Goal: Task Accomplishment & Management: Use online tool/utility

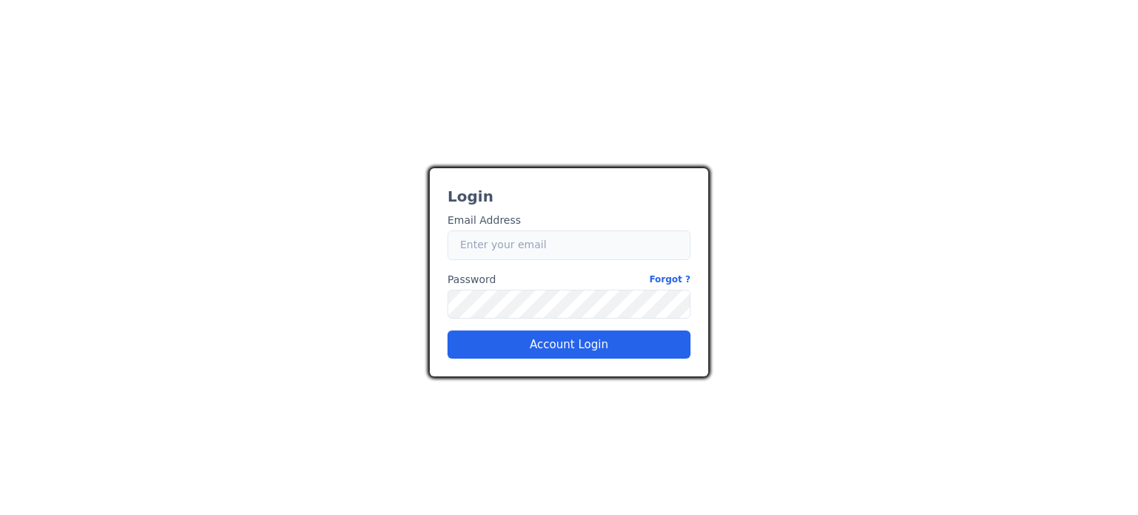
click at [522, 253] on input "Email" at bounding box center [569, 246] width 243 height 30
type input "[EMAIL_ADDRESS][PERSON_NAME][DOMAIN_NAME]"
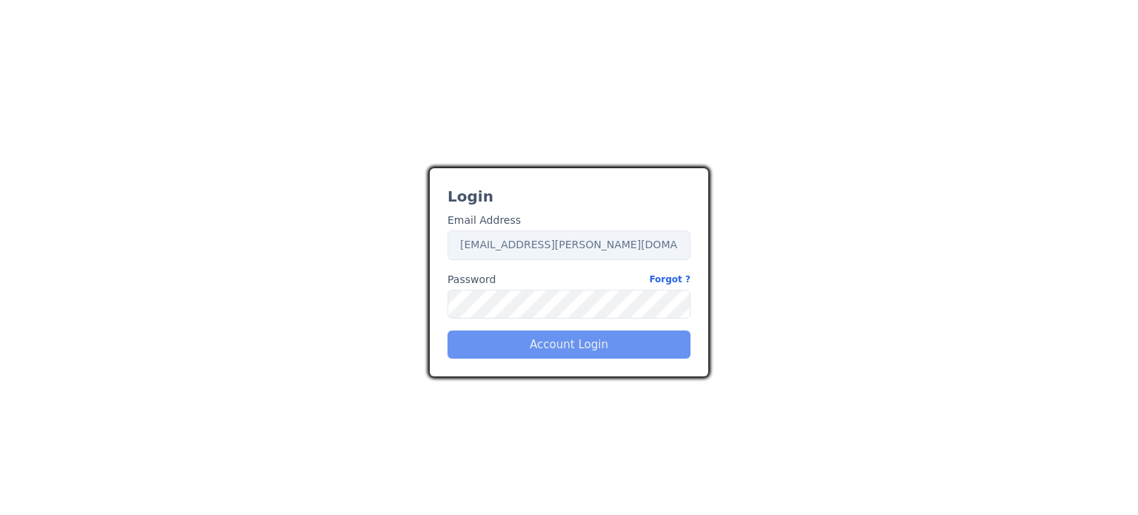
click at [581, 347] on button "Account Login" at bounding box center [569, 345] width 243 height 28
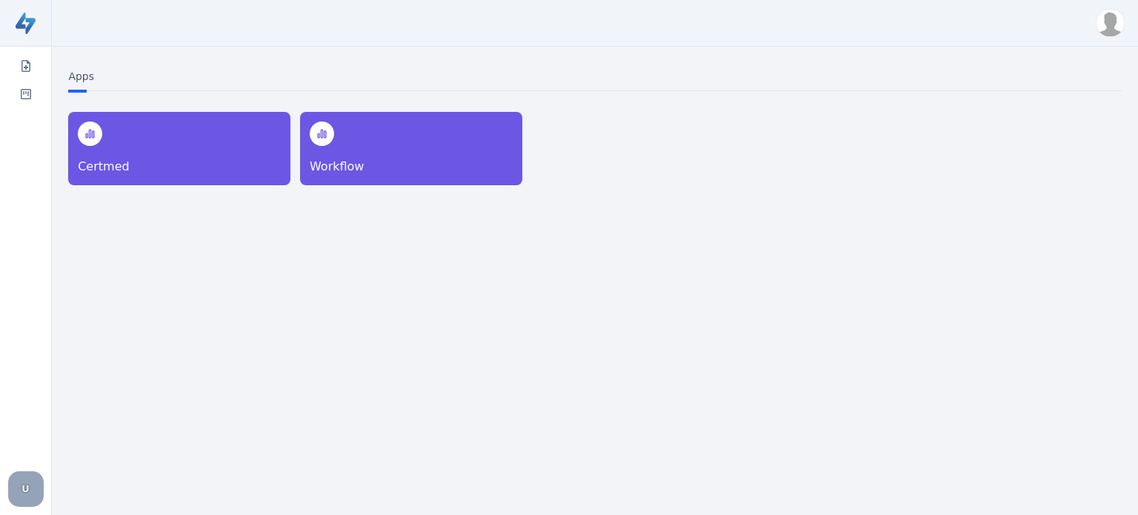
click at [267, 264] on div "Apps Certmed Workflow" at bounding box center [594, 261] width 1071 height 382
click at [368, 160] on p "Workflow" at bounding box center [411, 167] width 203 height 18
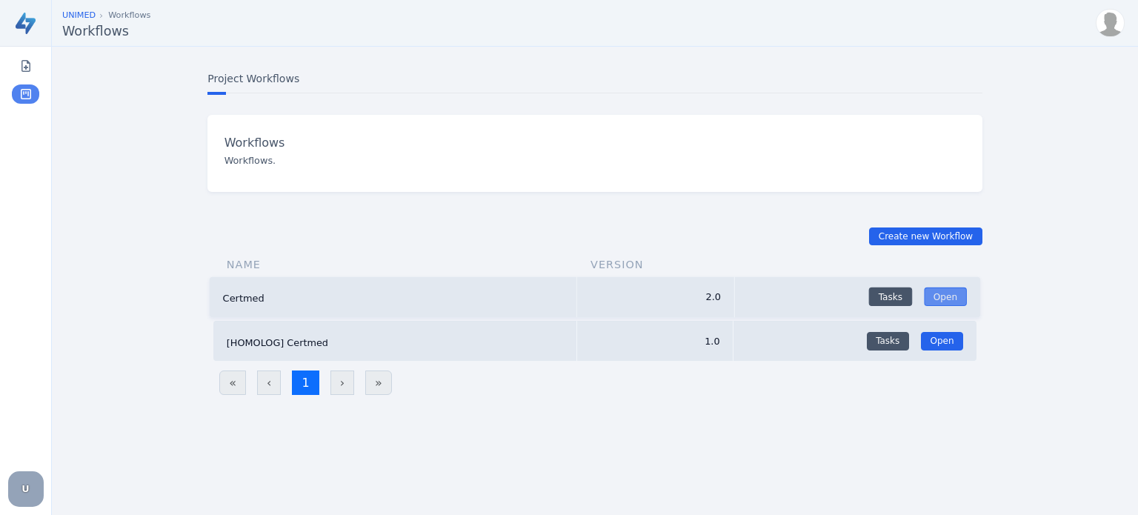
click at [943, 299] on link "Open" at bounding box center [945, 297] width 43 height 19
click at [1109, 23] on img at bounding box center [1107, 23] width 28 height 28
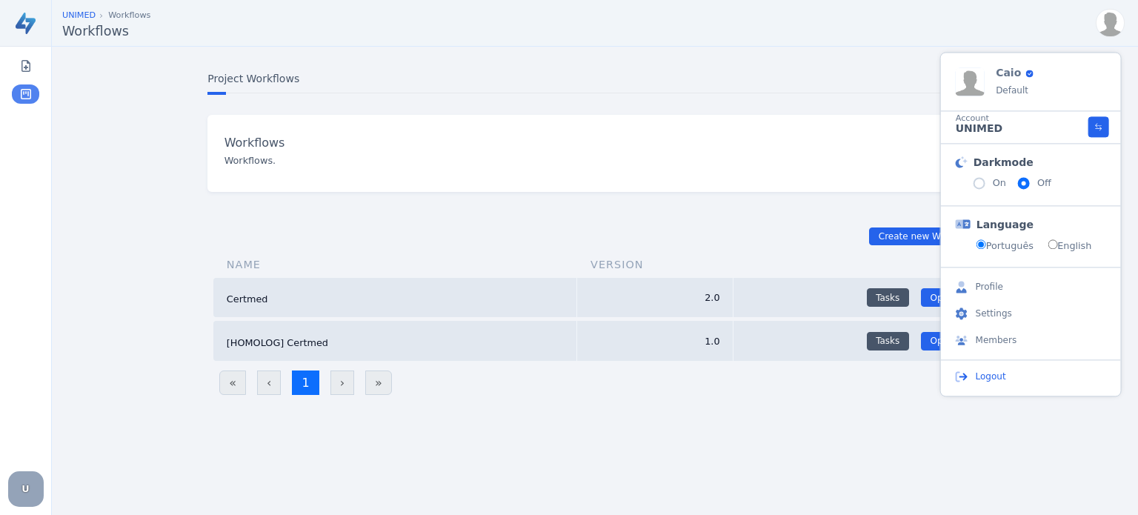
click at [984, 376] on span "Logout" at bounding box center [991, 376] width 30 height 15
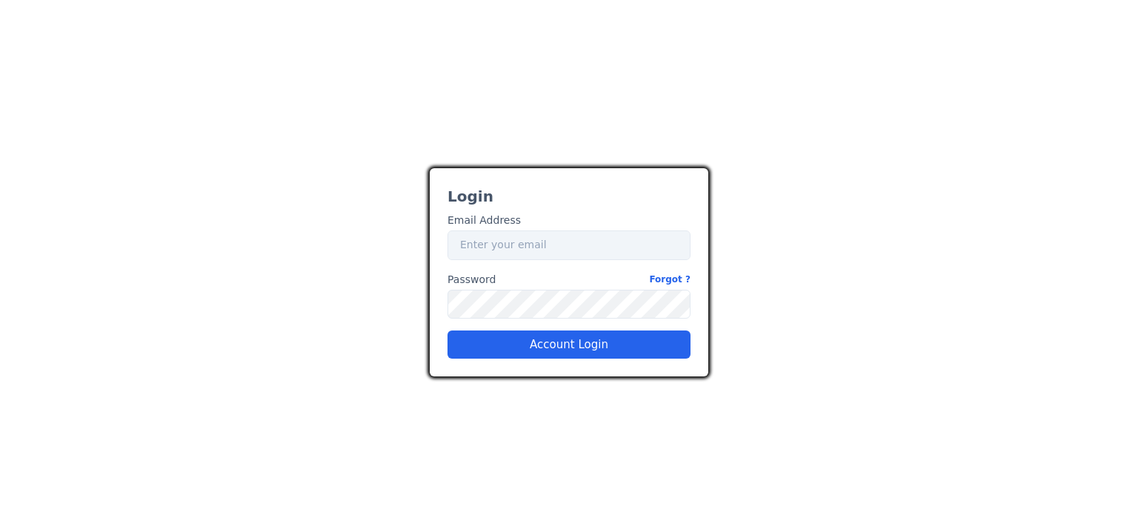
click at [371, 162] on div "Login Email Address Email Password Forgot ? Password Account Login" at bounding box center [569, 258] width 889 height 239
click at [546, 248] on input "Email" at bounding box center [569, 246] width 243 height 30
type input "[EMAIL_ADDRESS][PERSON_NAME][DOMAIN_NAME]"
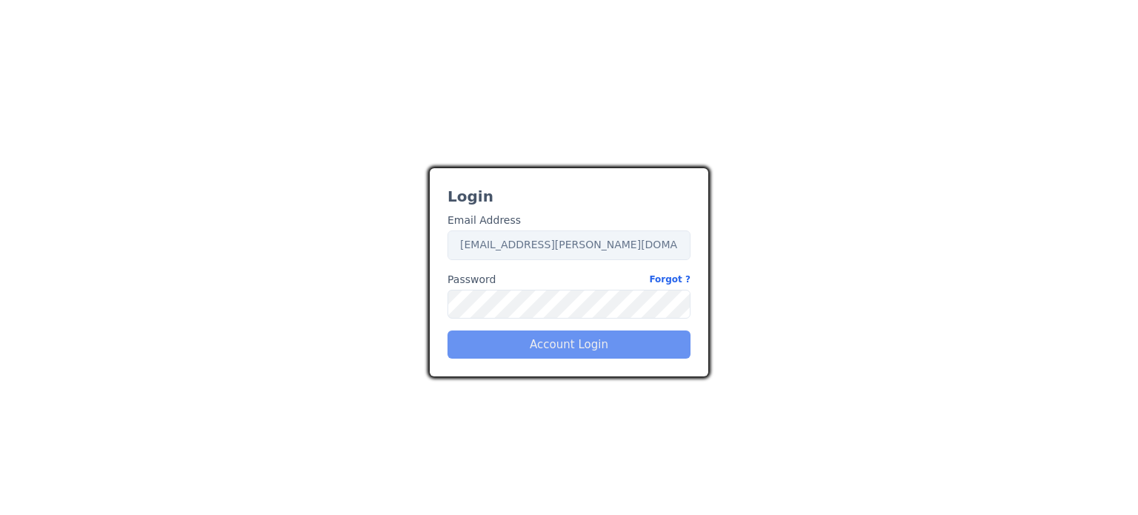
click at [564, 344] on button "Account Login" at bounding box center [569, 345] width 243 height 28
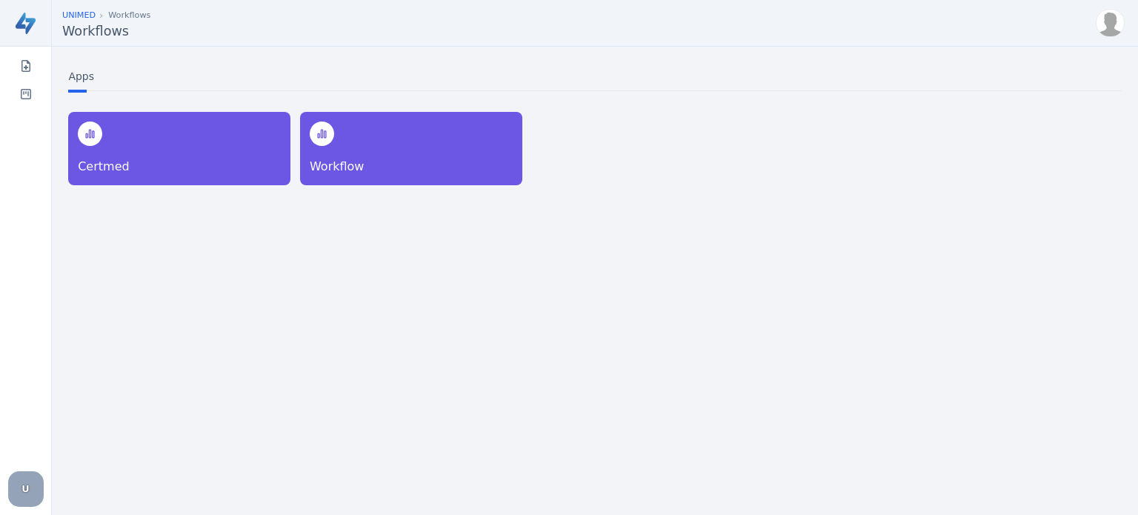
click at [212, 139] on div at bounding box center [179, 134] width 203 height 24
click at [422, 139] on div at bounding box center [411, 134] width 203 height 24
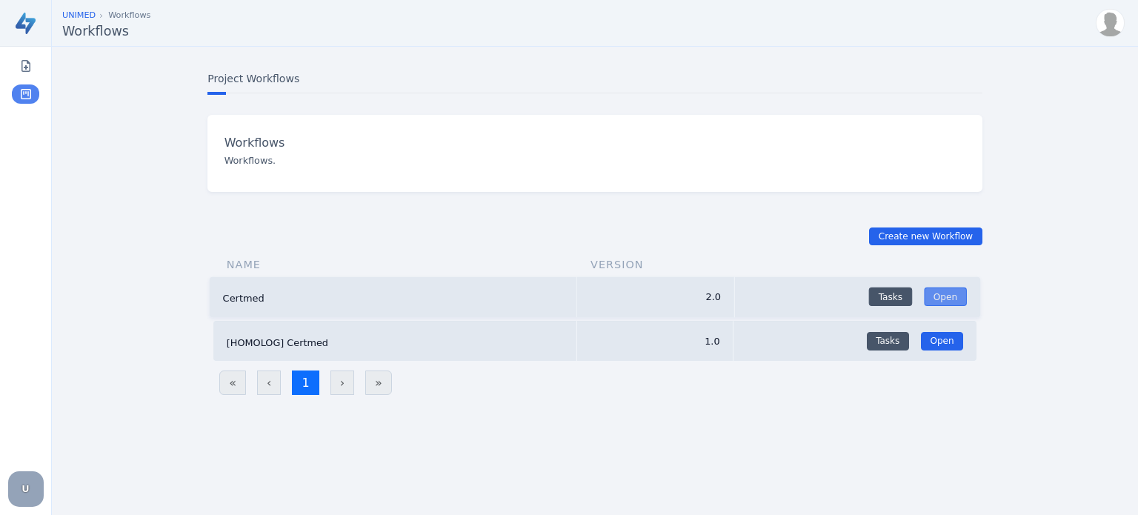
click at [949, 295] on link "Open" at bounding box center [945, 297] width 43 height 19
click at [919, 397] on table "Name Version Certmed 2.0 Tasks Open [HOMOLOG] Certmed 1.0 Tasks Open « ‹ 1 › »" at bounding box center [595, 327] width 775 height 165
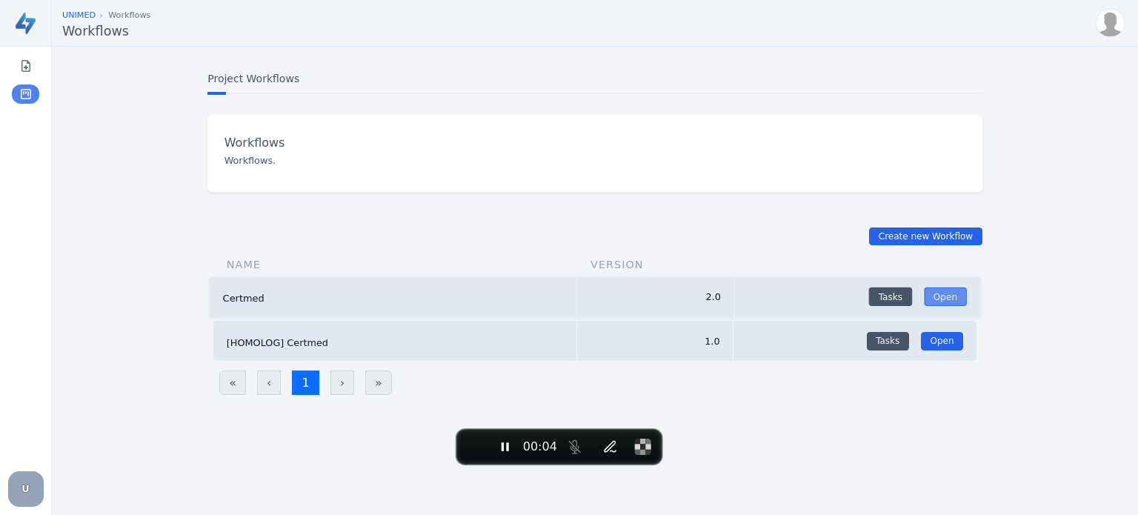
click at [945, 299] on link "Open" at bounding box center [945, 297] width 43 height 19
click at [504, 452] on icon "Pause recording" at bounding box center [505, 447] width 15 height 15
click at [501, 453] on icon "Resume recording" at bounding box center [505, 447] width 15 height 15
click at [504, 452] on icon "Pause recording" at bounding box center [505, 447] width 15 height 15
click at [474, 447] on span "End recording" at bounding box center [474, 447] width 0 height 0
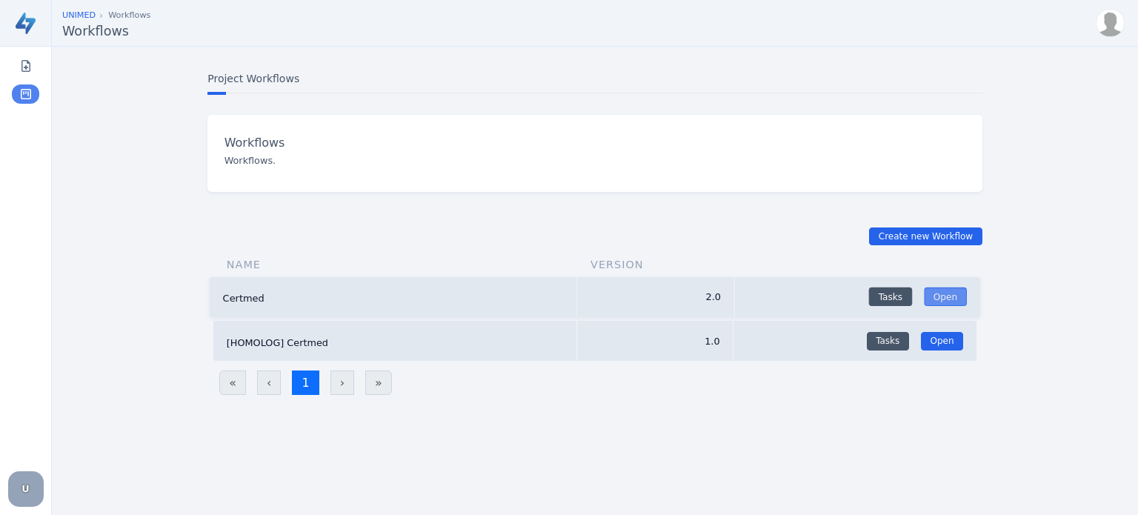
click at [949, 302] on link "Open" at bounding box center [945, 297] width 43 height 19
click at [934, 291] on link "Open" at bounding box center [945, 297] width 43 height 19
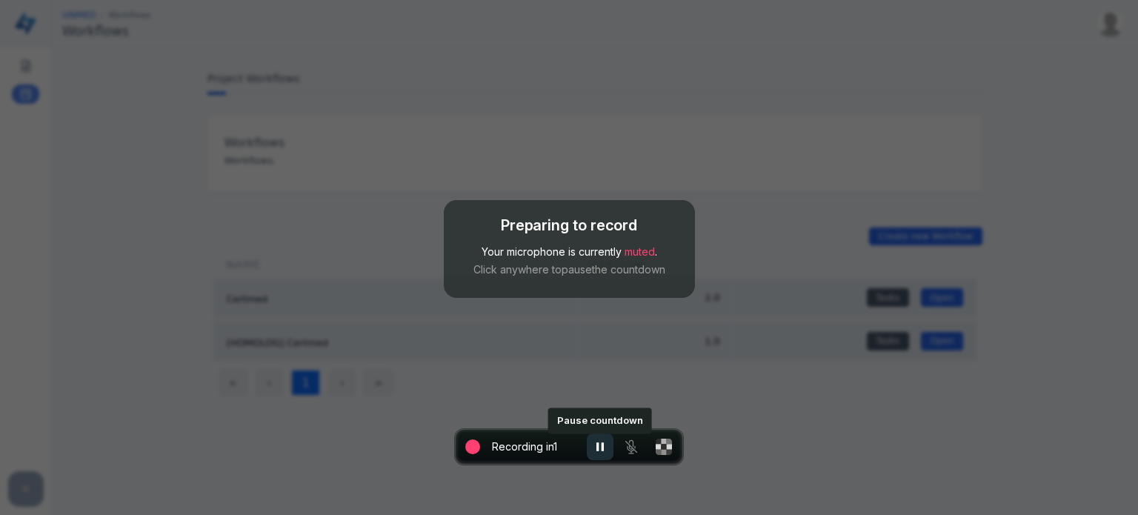
click at [599, 448] on icon "Pause countdown" at bounding box center [600, 447] width 7 height 9
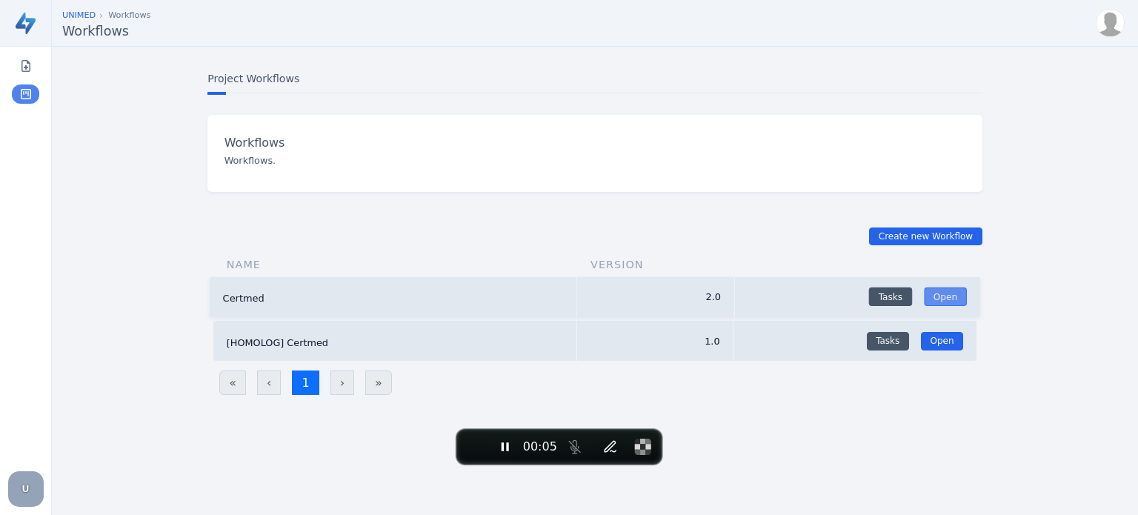
click at [950, 299] on link "Open" at bounding box center [945, 297] width 43 height 19
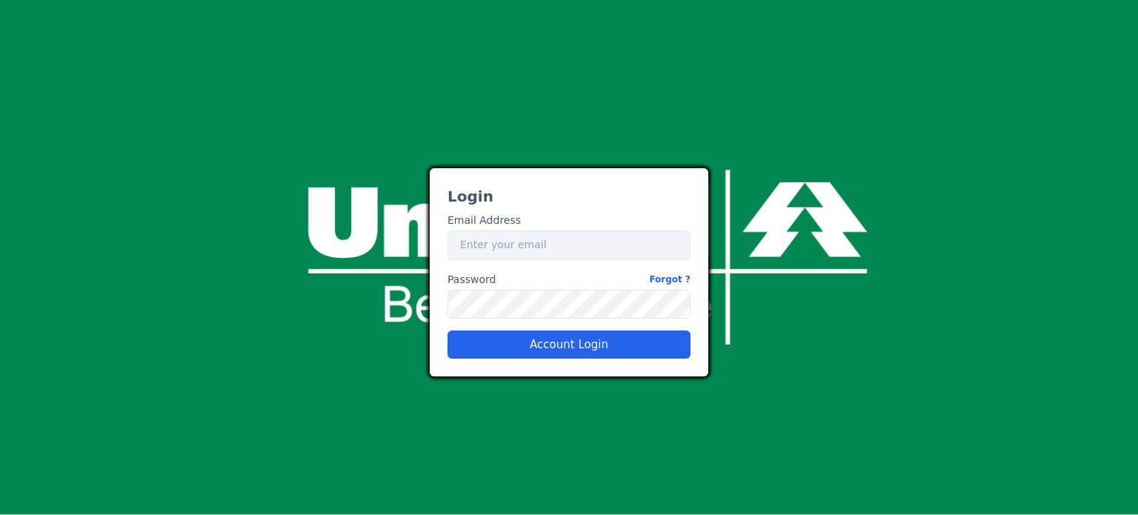
drag, startPoint x: 532, startPoint y: 260, endPoint x: 510, endPoint y: 251, distance: 23.9
click at [510, 251] on div "Email Address Email Password Forgot ? Password Account Login" at bounding box center [569, 280] width 255 height 159
click at [510, 251] on input "Email" at bounding box center [569, 246] width 243 height 30
type input "[EMAIL_ADDRESS][PERSON_NAME][DOMAIN_NAME]"
click at [598, 355] on button "Account Login" at bounding box center [569, 345] width 243 height 28
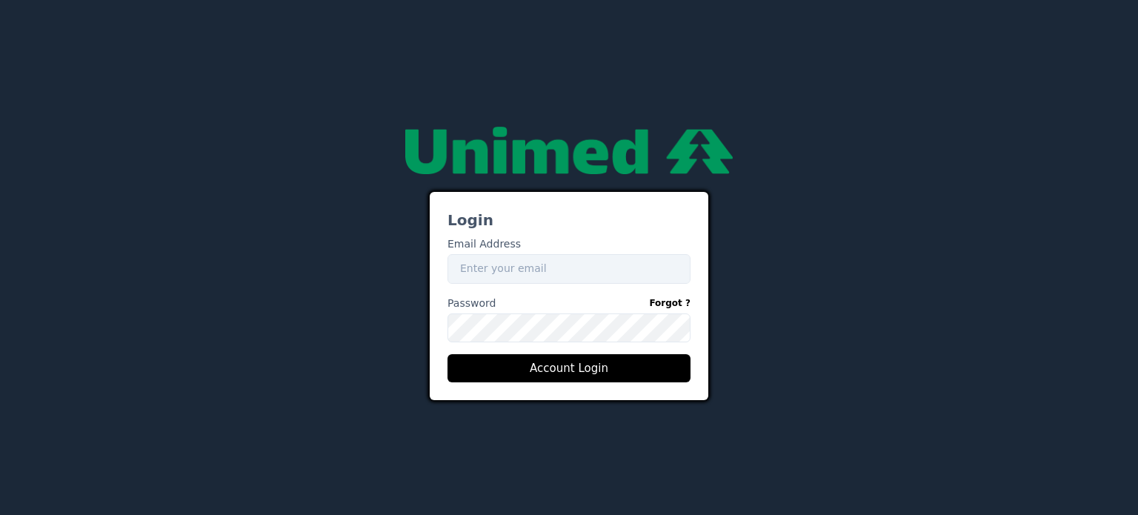
click at [271, 82] on div "27adad1f-9f52-479a-a4bd-d141c3d68488 Login Email Address Email Password Forgot …" at bounding box center [569, 257] width 1138 height 515
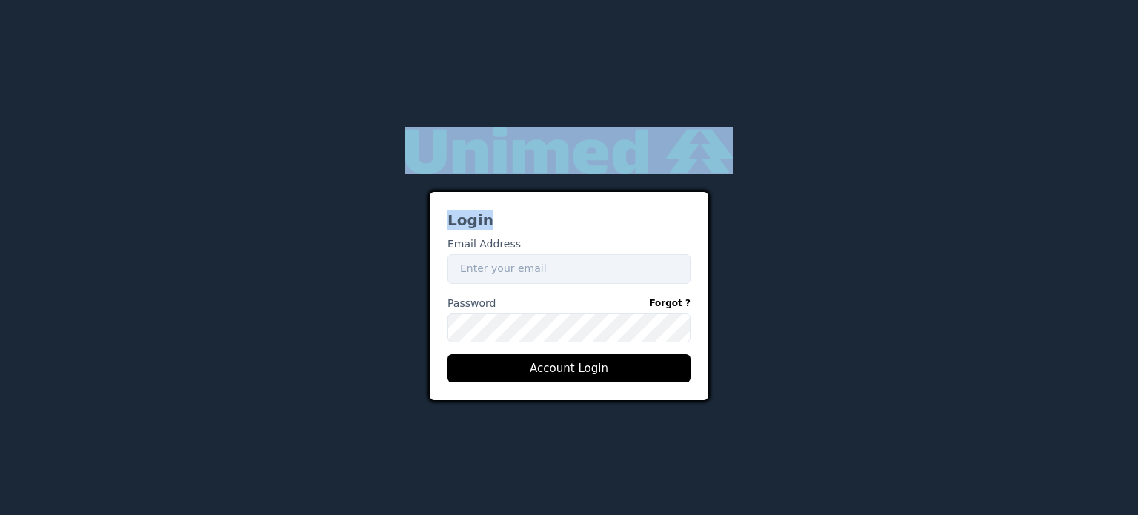
click at [271, 82] on div "27adad1f-9f52-479a-a4bd-d141c3d68488 Login Email Address Email Password Forgot …" at bounding box center [569, 257] width 1138 height 515
click at [331, 150] on div "Login Email Address Email Password Forgot ? Password Account Login" at bounding box center [569, 258] width 889 height 286
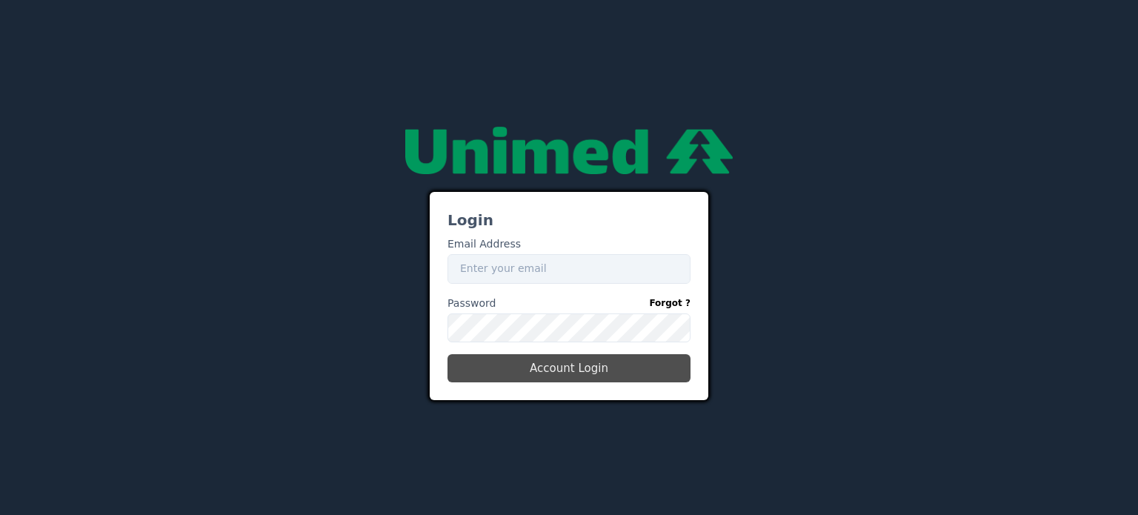
click at [548, 370] on button "Account Login" at bounding box center [569, 368] width 243 height 28
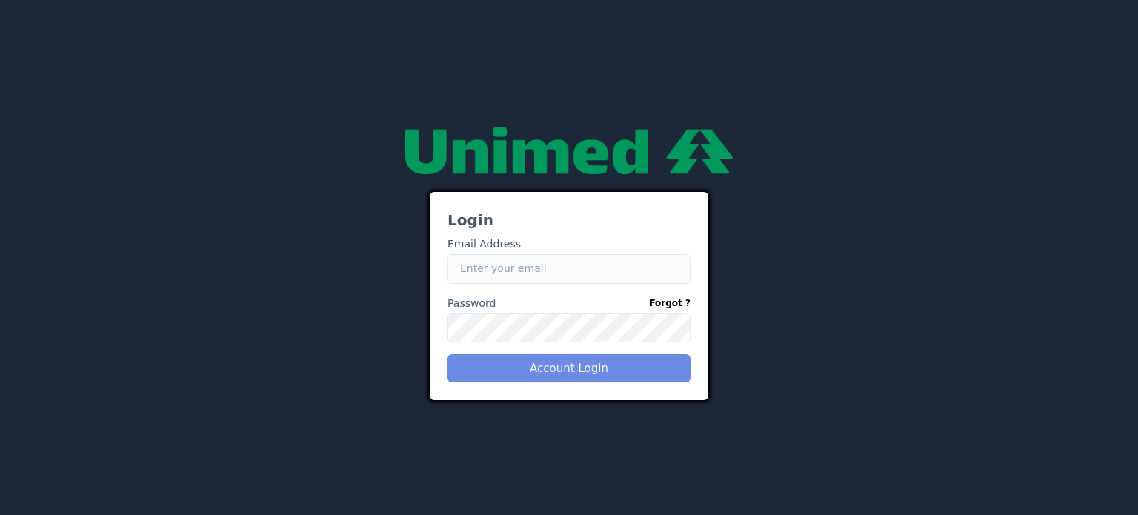
click at [560, 263] on input "Email" at bounding box center [569, 269] width 243 height 30
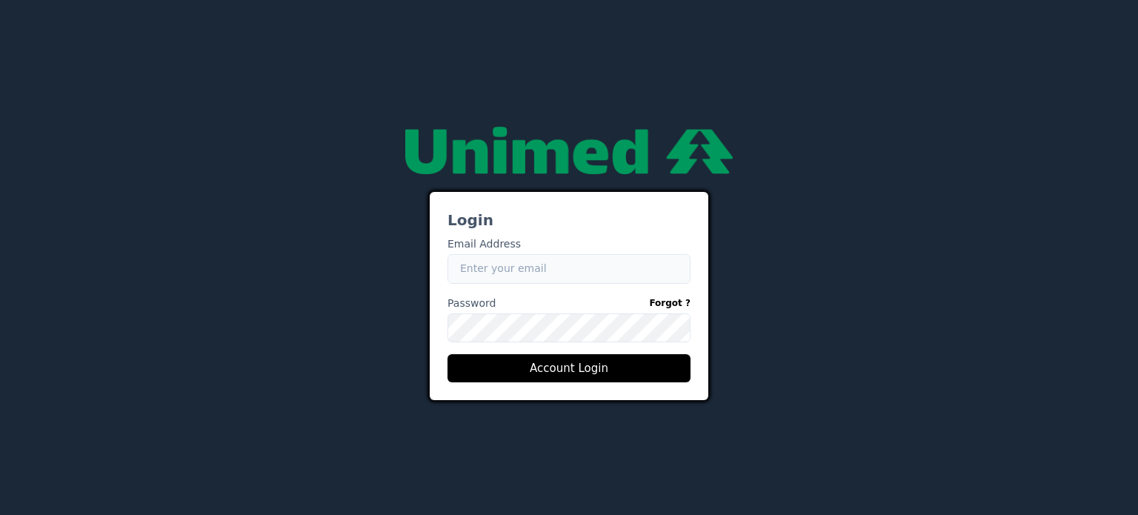
type input "[EMAIL_ADDRESS][PERSON_NAME][DOMAIN_NAME]"
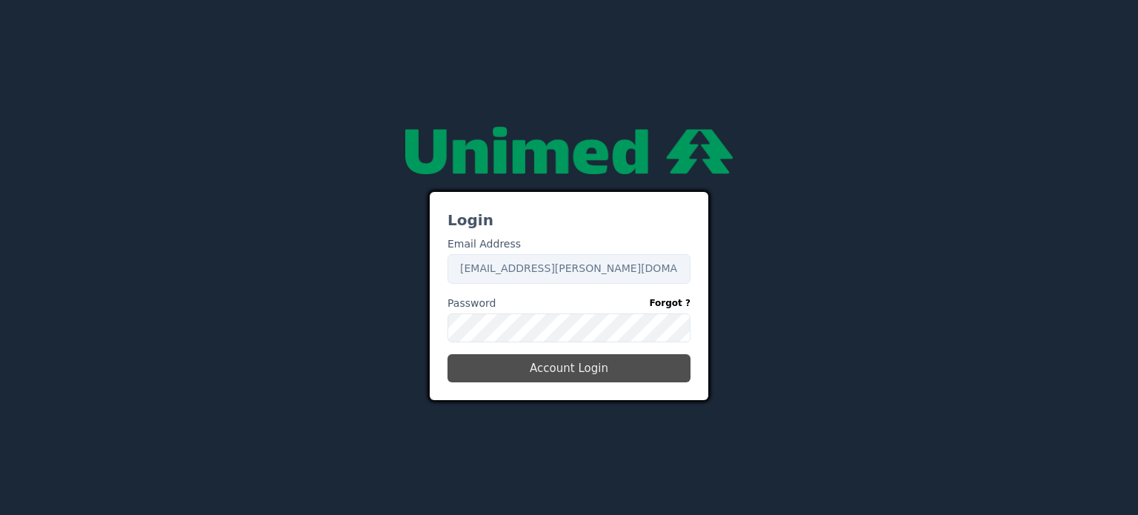
click at [604, 357] on button "Account Login" at bounding box center [569, 368] width 243 height 28
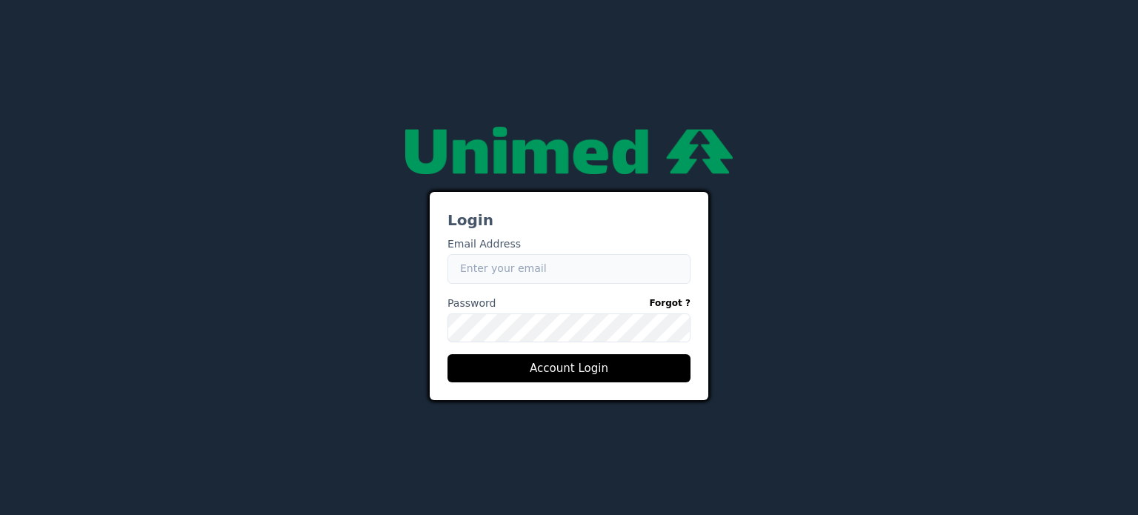
click at [555, 278] on input "Email" at bounding box center [569, 269] width 243 height 30
type input "[EMAIL_ADDRESS][PERSON_NAME][DOMAIN_NAME]"
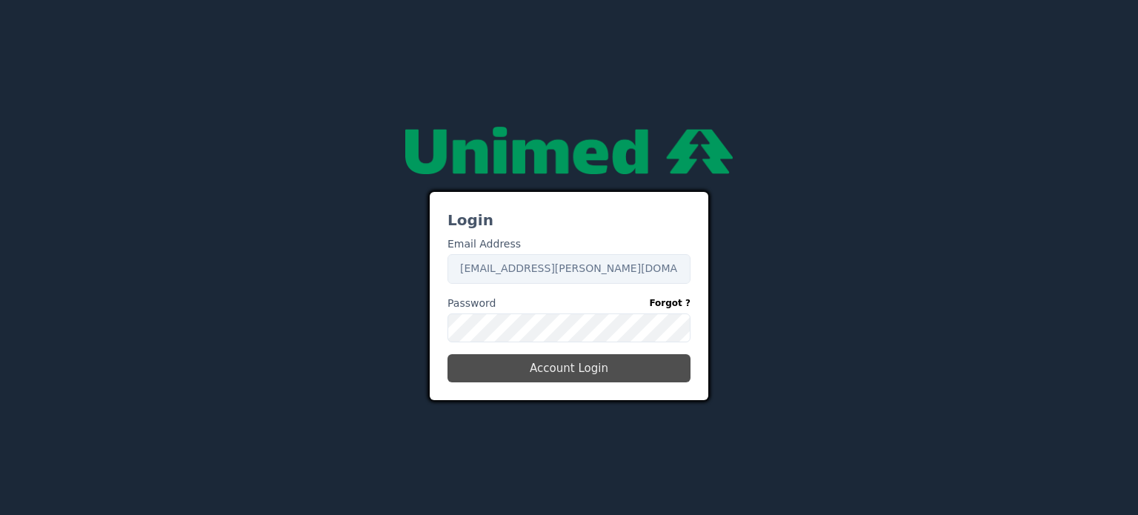
click at [604, 368] on button "Account Login" at bounding box center [569, 368] width 243 height 28
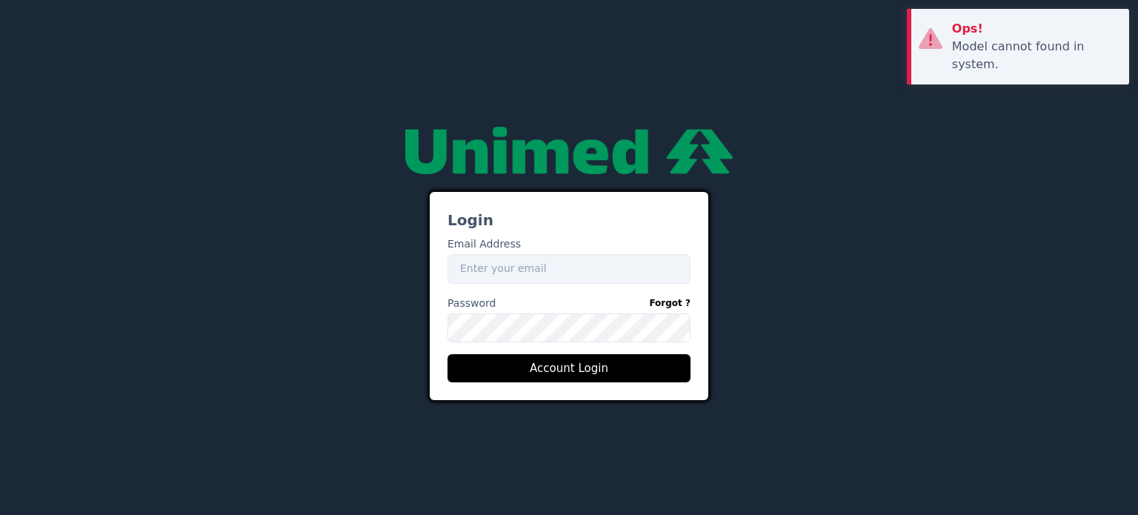
click at [980, 42] on div "Model cannot found in system." at bounding box center [1035, 56] width 166 height 36
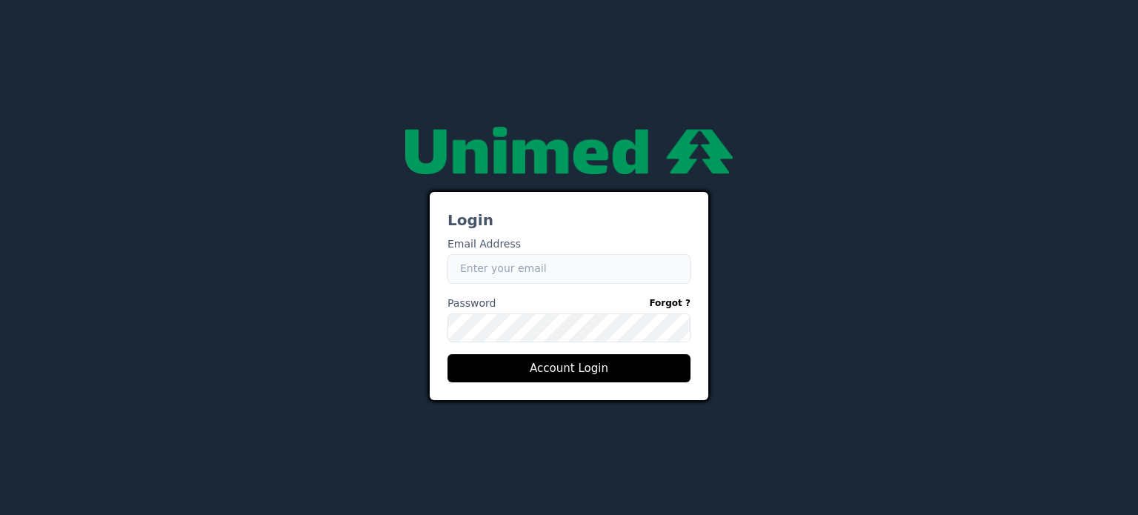
click at [524, 269] on input "Email" at bounding box center [569, 269] width 243 height 30
type input "[EMAIL_ADDRESS][PERSON_NAME][DOMAIN_NAME]"
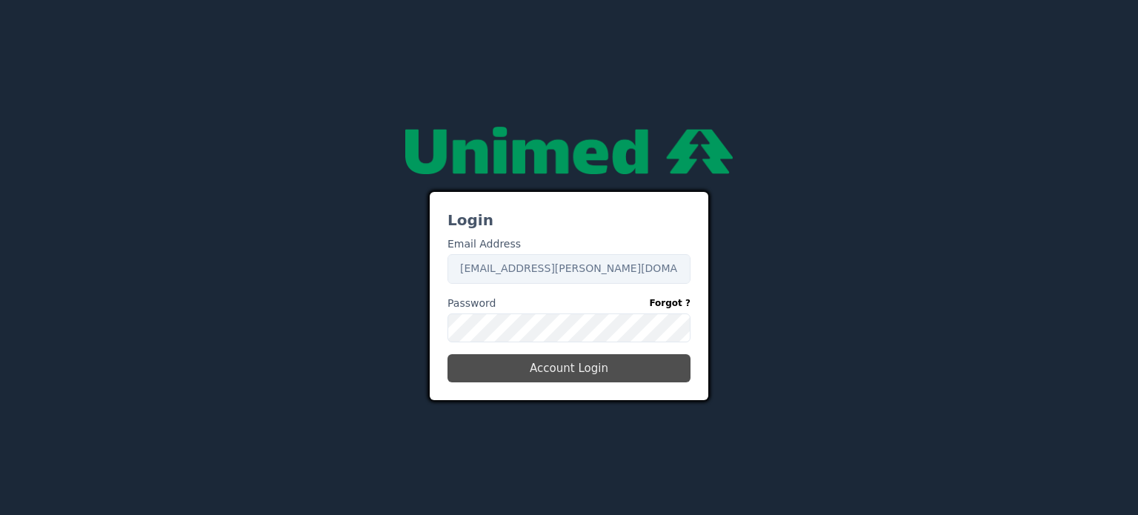
click at [649, 359] on button "Account Login" at bounding box center [569, 368] width 243 height 28
